Goal: Submit feedback/report problem

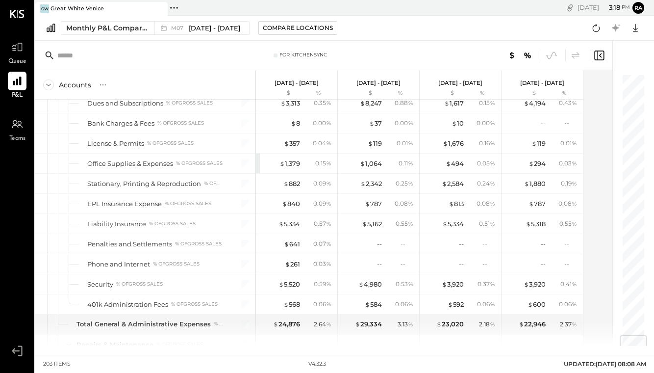
scroll to position [2193, 0]
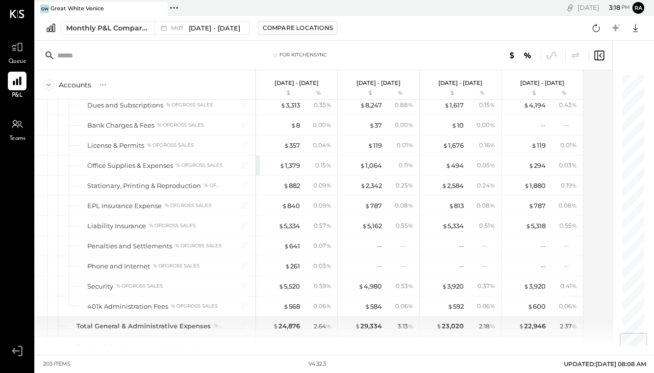
click at [296, 187] on div "$ 882" at bounding box center [291, 185] width 17 height 9
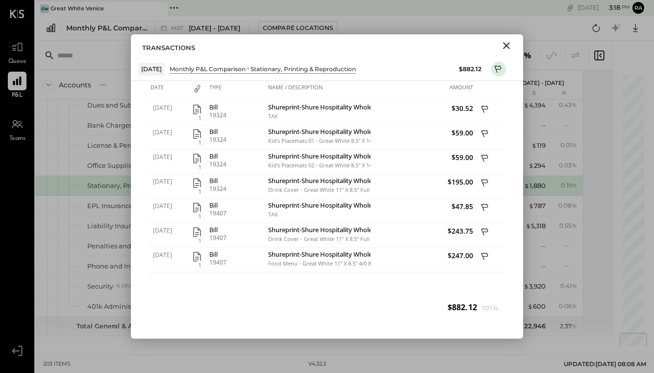
click at [508, 44] on icon "Close" at bounding box center [506, 45] width 7 height 7
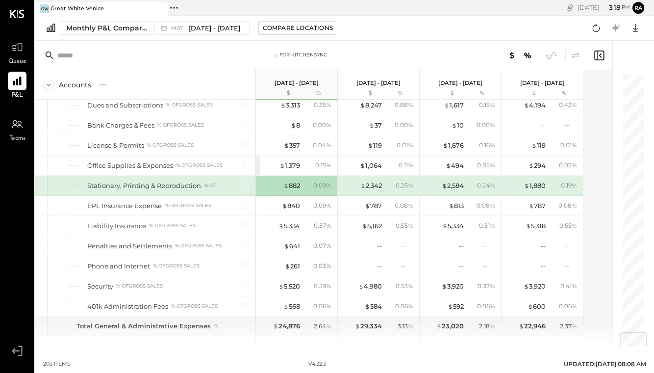
scroll to position [2148, 0]
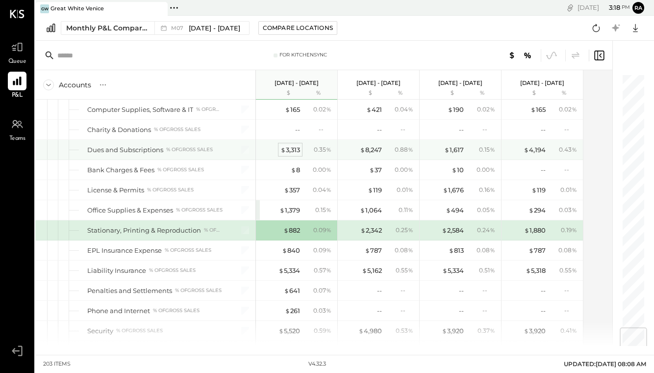
drag, startPoint x: 0, startPoint y: 0, endPoint x: 294, endPoint y: 153, distance: 331.1
click at [294, 153] on div "$ 3,313" at bounding box center [290, 149] width 20 height 9
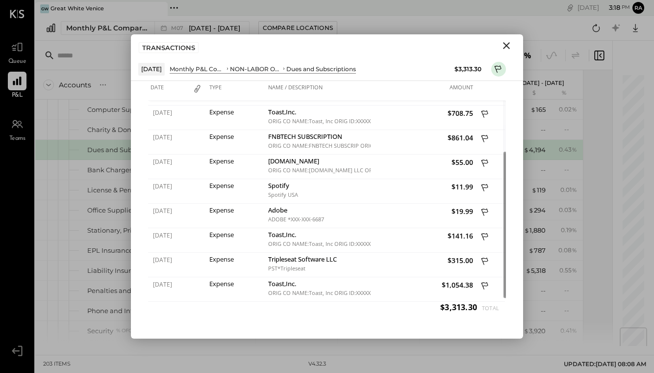
drag, startPoint x: 294, startPoint y: 153, endPoint x: 499, endPoint y: 69, distance: 221.9
click at [499, 69] on icon at bounding box center [498, 70] width 9 height 12
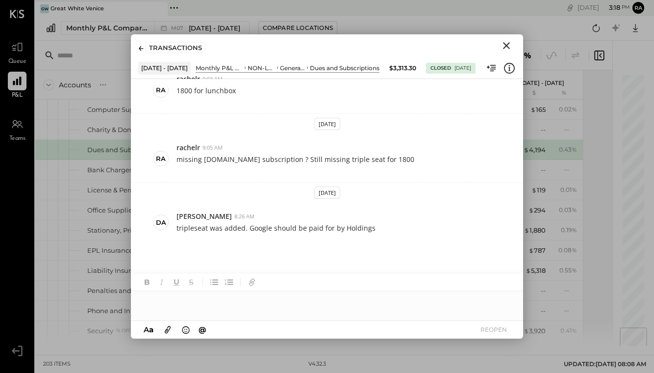
scroll to position [186, 0]
click at [507, 47] on icon "Close" at bounding box center [507, 46] width 12 height 12
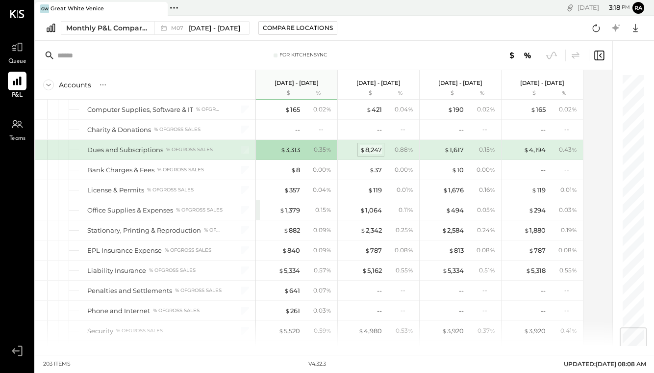
drag, startPoint x: 499, startPoint y: 69, endPoint x: 375, endPoint y: 152, distance: 149.4
click at [375, 152] on div "$ 8,247" at bounding box center [371, 149] width 22 height 9
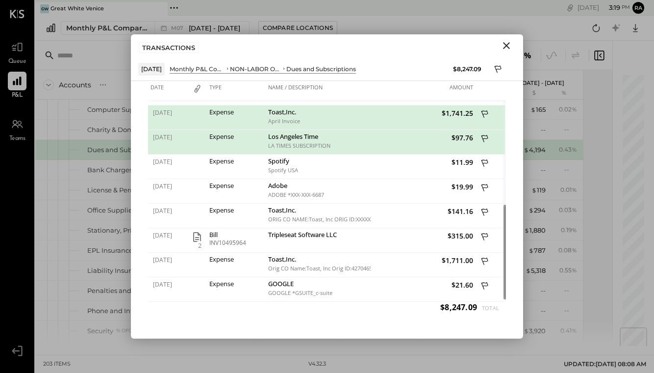
click at [506, 45] on icon "Close" at bounding box center [507, 46] width 12 height 12
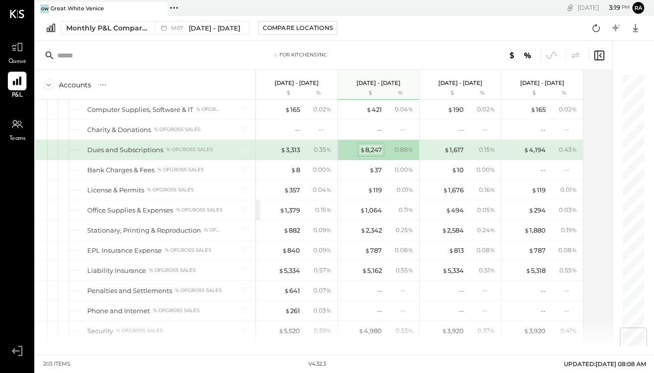
click at [305, 145] on div "0.35 %" at bounding box center [319, 149] width 32 height 9
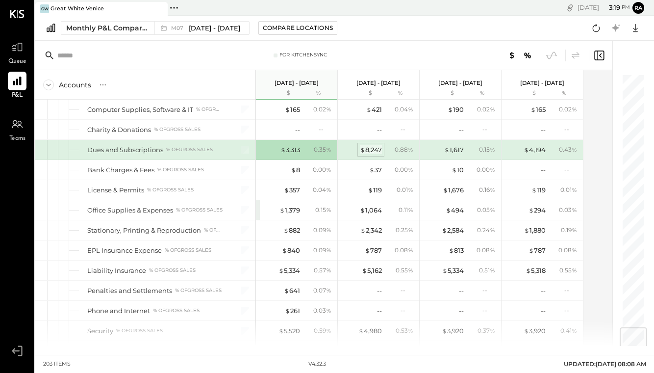
click at [305, 145] on div "0.35 %" at bounding box center [319, 149] width 32 height 9
drag, startPoint x: 375, startPoint y: 152, endPoint x: 291, endPoint y: 152, distance: 83.8
click at [291, 152] on div "$ 3,313" at bounding box center [290, 149] width 20 height 9
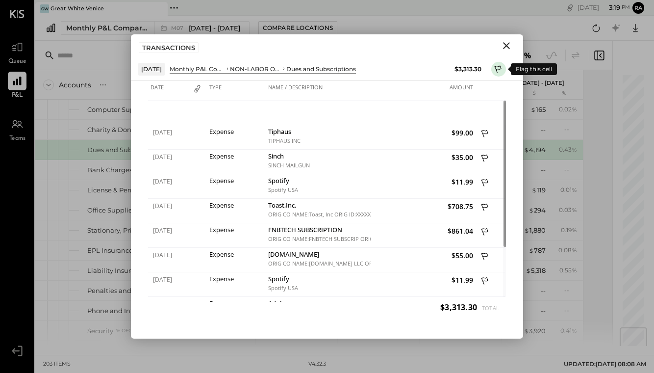
click at [495, 69] on icon at bounding box center [498, 70] width 9 height 12
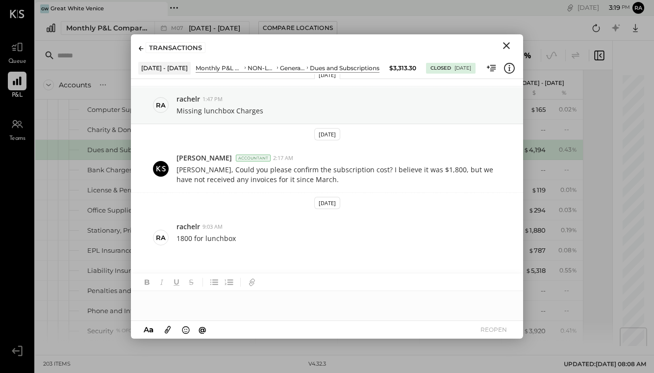
scroll to position [32, 0]
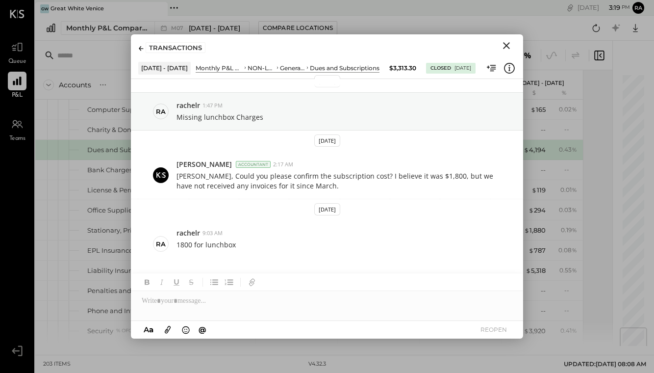
drag, startPoint x: 291, startPoint y: 152, endPoint x: 505, endPoint y: 44, distance: 239.4
click at [505, 44] on icon "Close" at bounding box center [507, 46] width 12 height 12
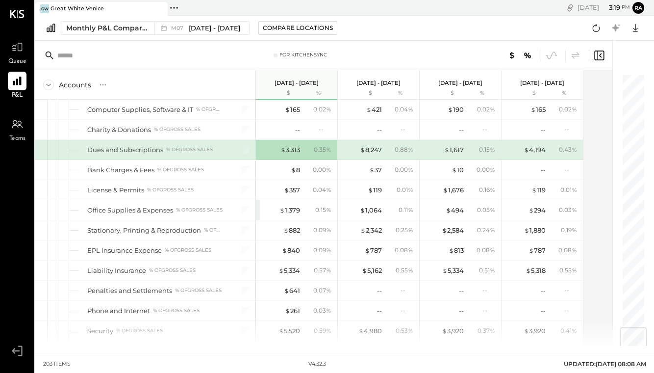
drag, startPoint x: 505, startPoint y: 44, endPoint x: 285, endPoint y: 214, distance: 278.5
click at [285, 214] on div "$ 1,379 0.15 %" at bounding box center [298, 210] width 74 height 20
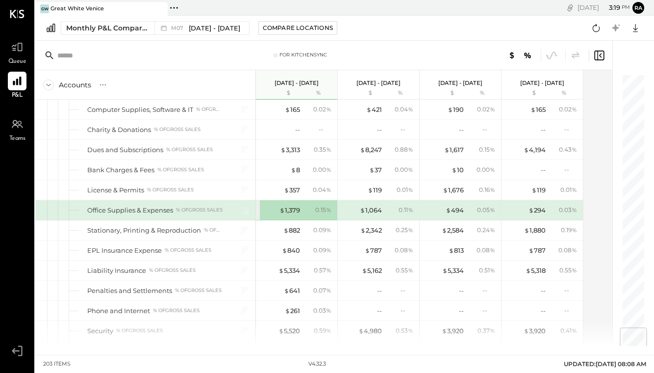
click at [286, 211] on div "$ 1,379" at bounding box center [289, 209] width 21 height 9
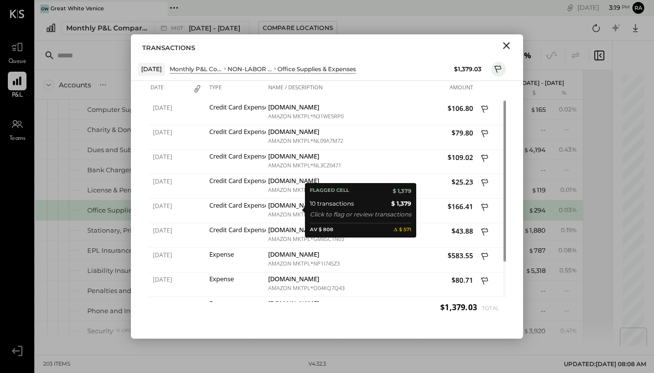
drag, startPoint x: 285, startPoint y: 214, endPoint x: 506, endPoint y: 47, distance: 277.5
click at [506, 47] on icon "Close" at bounding box center [507, 46] width 12 height 12
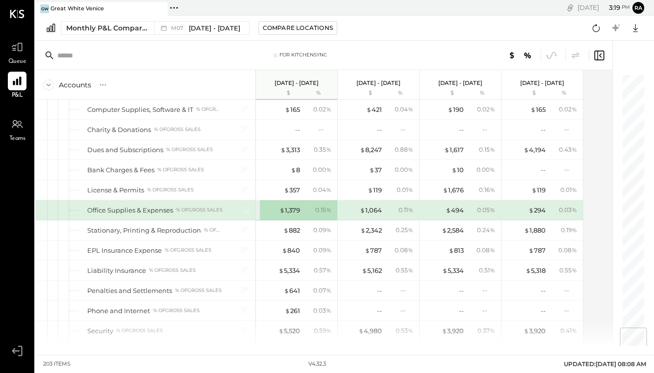
click at [379, 212] on div "$ 1,064" at bounding box center [371, 209] width 22 height 9
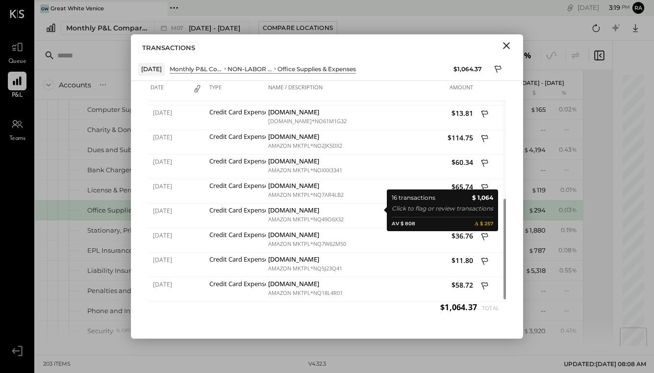
click at [499, 41] on button "Close" at bounding box center [507, 45] width 18 height 13
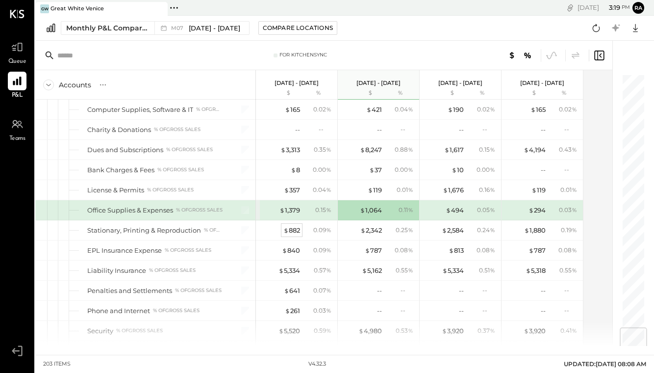
drag, startPoint x: 506, startPoint y: 47, endPoint x: 296, endPoint y: 230, distance: 278.7
click at [296, 230] on div "$ 882" at bounding box center [291, 230] width 17 height 9
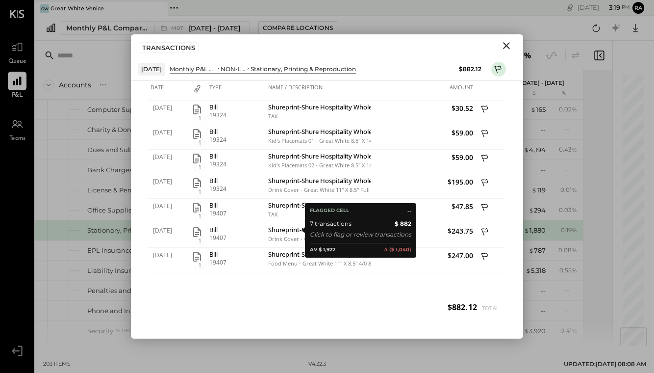
click at [499, 69] on icon at bounding box center [498, 70] width 9 height 12
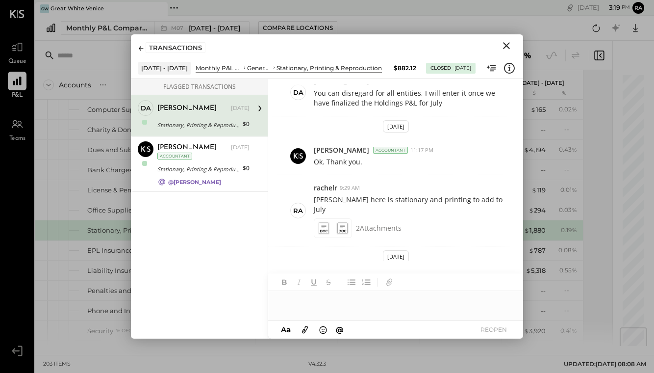
scroll to position [160, 0]
drag, startPoint x: 296, startPoint y: 230, endPoint x: 338, endPoint y: 218, distance: 43.4
click at [338, 223] on icon at bounding box center [342, 228] width 10 height 11
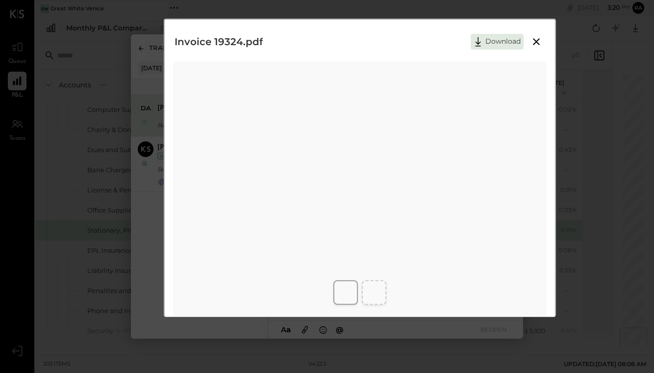
drag, startPoint x: 338, startPoint y: 218, endPoint x: 371, endPoint y: 292, distance: 81.0
click at [561, 62] on div "Invoice 19407.pdf Download" at bounding box center [327, 186] width 654 height 373
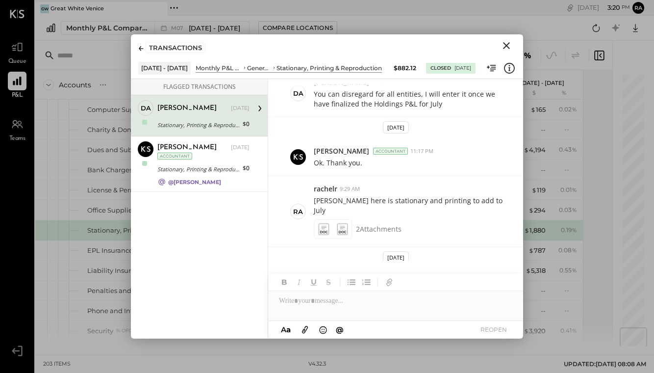
drag, startPoint x: 371, startPoint y: 292, endPoint x: 507, endPoint y: 47, distance: 280.7
click at [507, 47] on icon "Close" at bounding box center [506, 45] width 7 height 7
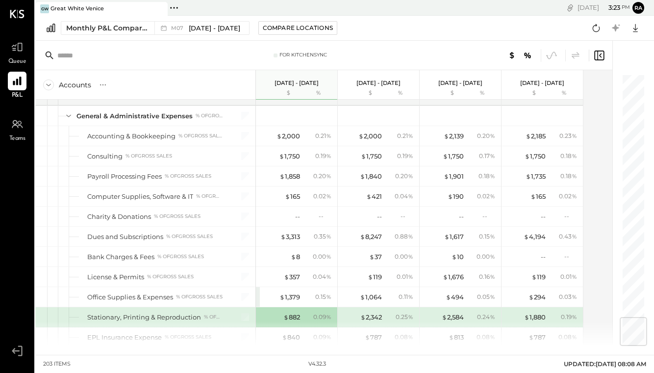
scroll to position [2061, 0]
click at [22, 45] on icon at bounding box center [17, 47] width 10 height 8
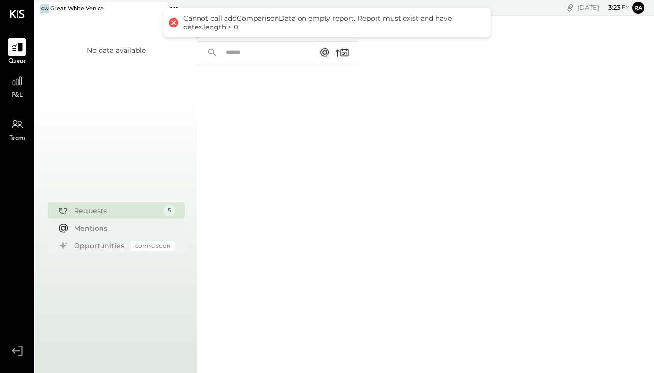
click at [254, 33] on div "Cannot call addComparisonData on empty report. Report must exist and have dates…" at bounding box center [327, 22] width 327 height 29
click at [247, 38] on div "For Me For KS Closed" at bounding box center [278, 29] width 162 height 26
drag, startPoint x: 507, startPoint y: 47, endPoint x: 172, endPoint y: 25, distance: 336.5
click at [172, 25] on div at bounding box center [173, 23] width 14 height 14
drag, startPoint x: 172, startPoint y: 25, endPoint x: 167, endPoint y: 77, distance: 52.2
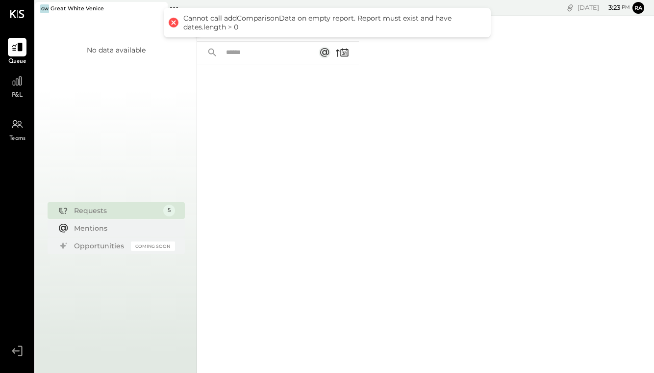
click at [167, 77] on div "No data available" at bounding box center [115, 116] width 161 height 162
drag, startPoint x: 167, startPoint y: 77, endPoint x: 276, endPoint y: 105, distance: 113.0
click at [276, 105] on div at bounding box center [278, 205] width 162 height 282
click at [243, 56] on input "text" at bounding box center [264, 53] width 89 height 16
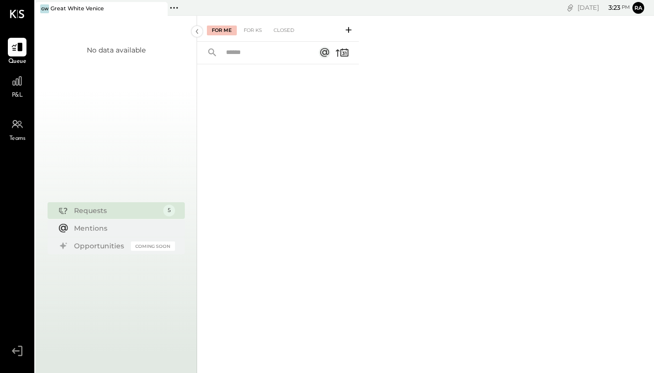
click at [110, 233] on div "Mentions" at bounding box center [116, 228] width 137 height 17
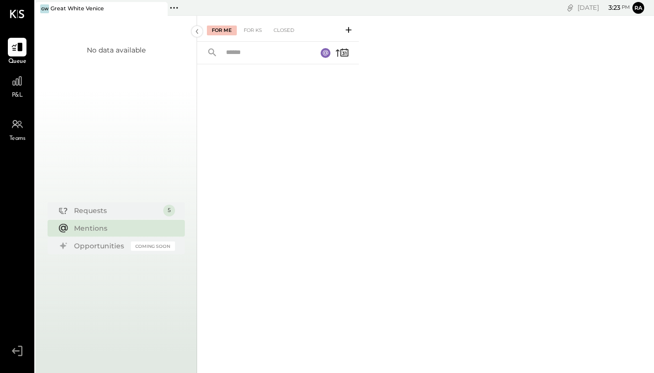
click at [251, 31] on div "For KS" at bounding box center [253, 30] width 28 height 10
drag, startPoint x: 276, startPoint y: 105, endPoint x: 251, endPoint y: 32, distance: 77.4
click at [251, 32] on div "For KS" at bounding box center [253, 30] width 28 height 10
drag, startPoint x: 251, startPoint y: 32, endPoint x: 255, endPoint y: 59, distance: 26.9
click at [255, 59] on input "text" at bounding box center [265, 53] width 91 height 16
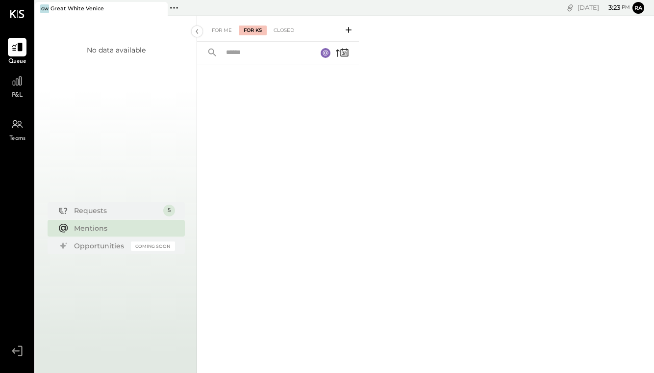
click at [225, 30] on div "For Me" at bounding box center [222, 30] width 30 height 10
drag, startPoint x: 255, startPoint y: 59, endPoint x: 249, endPoint y: 32, distance: 27.4
click at [249, 32] on div "For KS" at bounding box center [253, 30] width 28 height 10
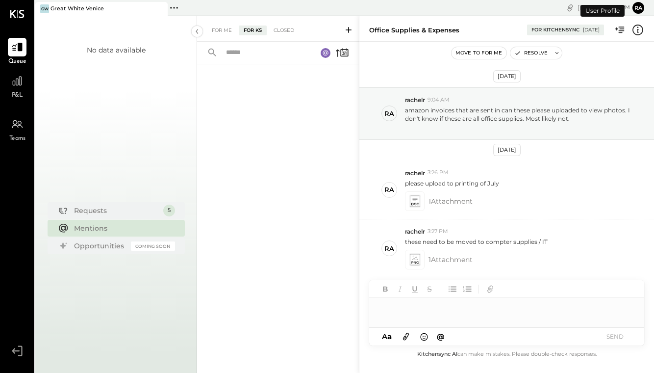
scroll to position [2, 0]
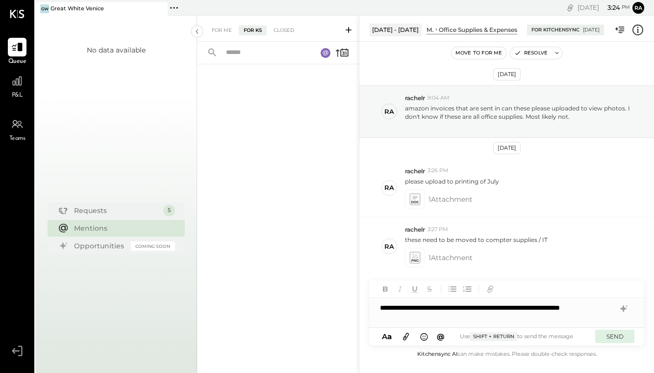
drag, startPoint x: 0, startPoint y: 0, endPoint x: 616, endPoint y: 337, distance: 702.2
click at [616, 337] on button "SEND" at bounding box center [614, 335] width 39 height 13
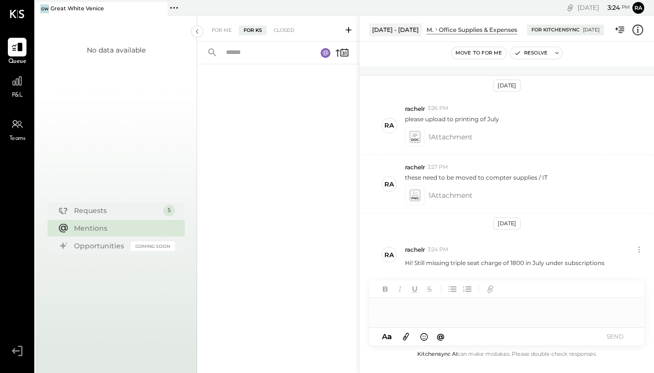
scroll to position [64, 0]
click at [19, 85] on icon at bounding box center [17, 81] width 12 height 12
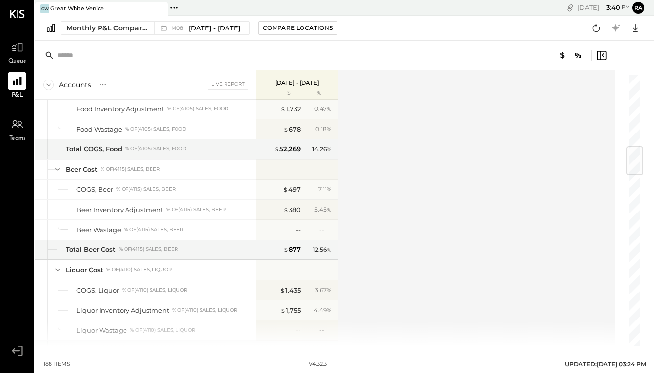
scroll to position [617, 0]
